Goal: Task Accomplishment & Management: Use online tool/utility

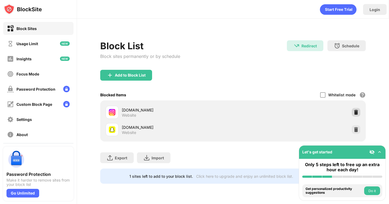
click at [357, 114] on img at bounding box center [356, 112] width 5 height 5
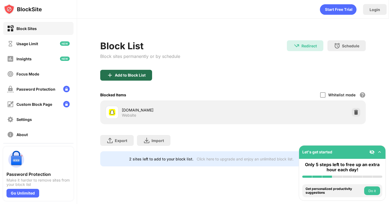
click at [137, 78] on div "Add to Block List" at bounding box center [126, 75] width 52 height 11
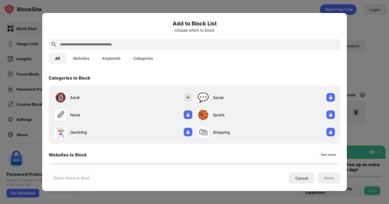
click at [165, 45] on input "text" at bounding box center [198, 44] width 279 height 6
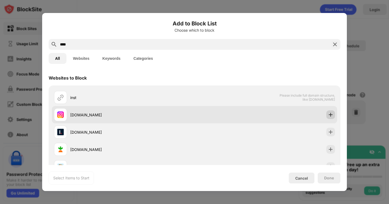
type input "****"
click at [330, 115] on img at bounding box center [330, 114] width 5 height 5
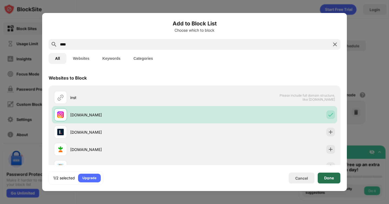
click at [332, 179] on div "Done" at bounding box center [329, 178] width 10 height 4
